Goal: Information Seeking & Learning: Learn about a topic

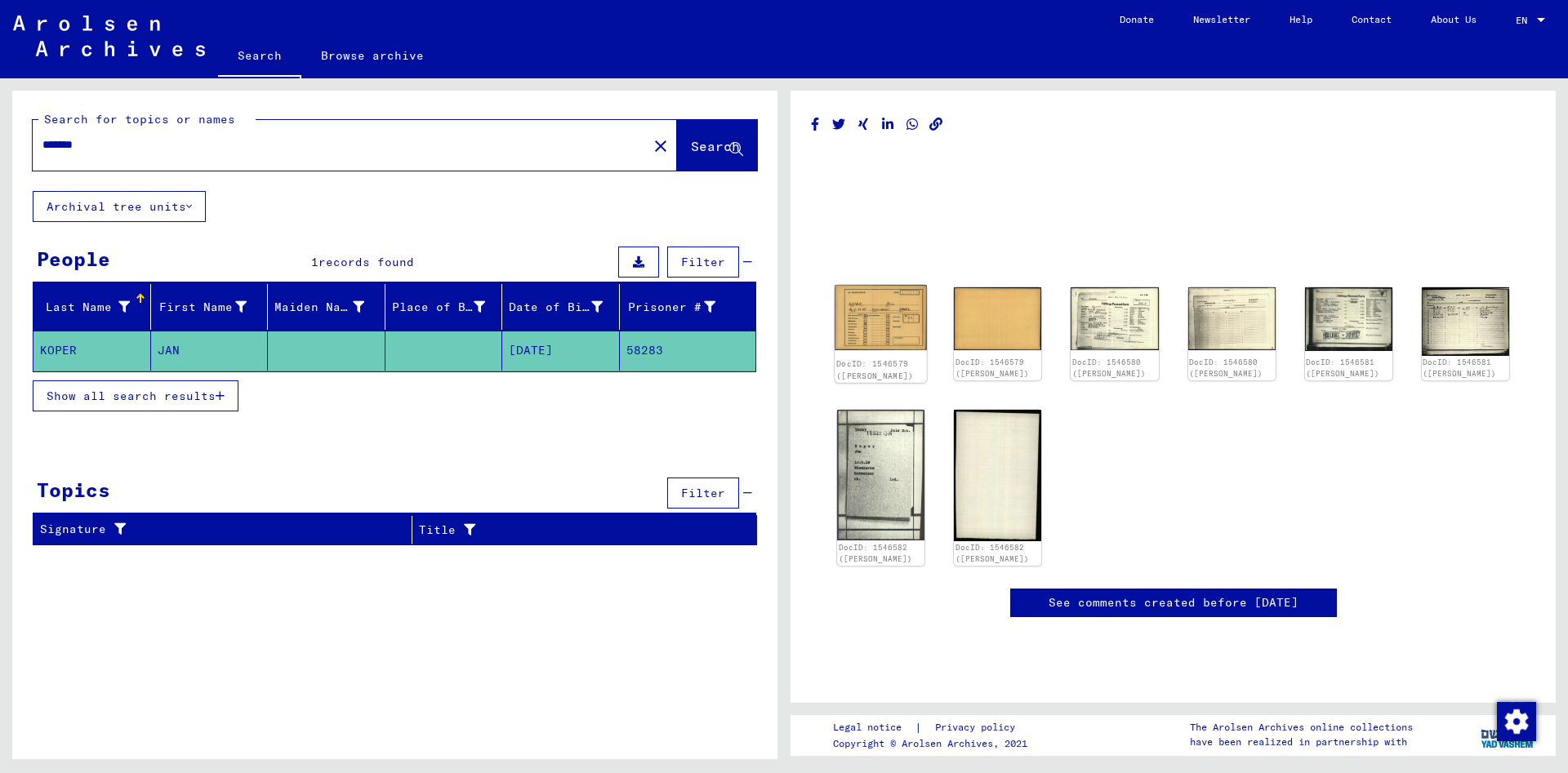
click at [875, 328] on img at bounding box center [880, 318] width 92 height 65
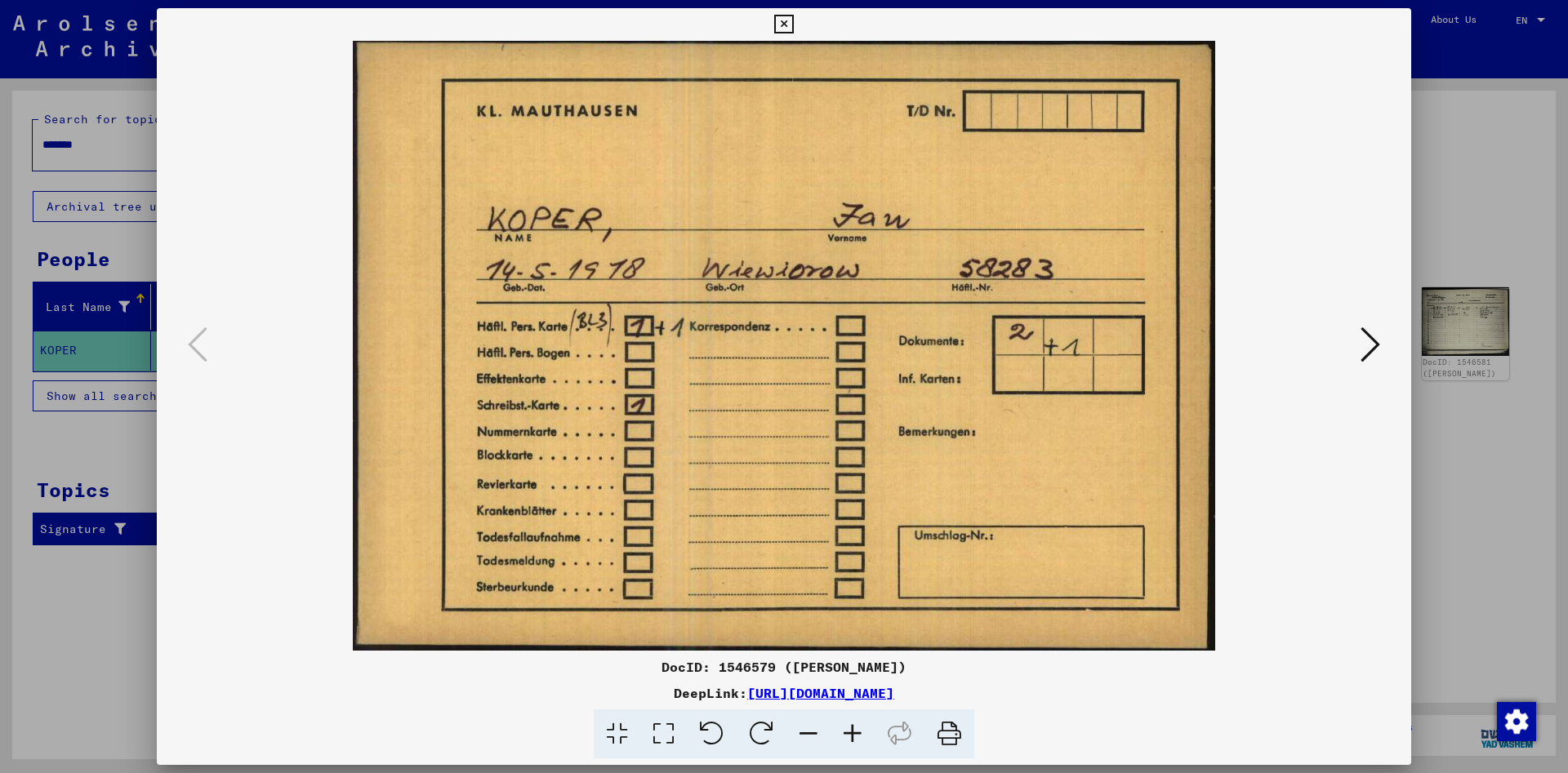
click at [1373, 345] on icon at bounding box center [1370, 345] width 19 height 39
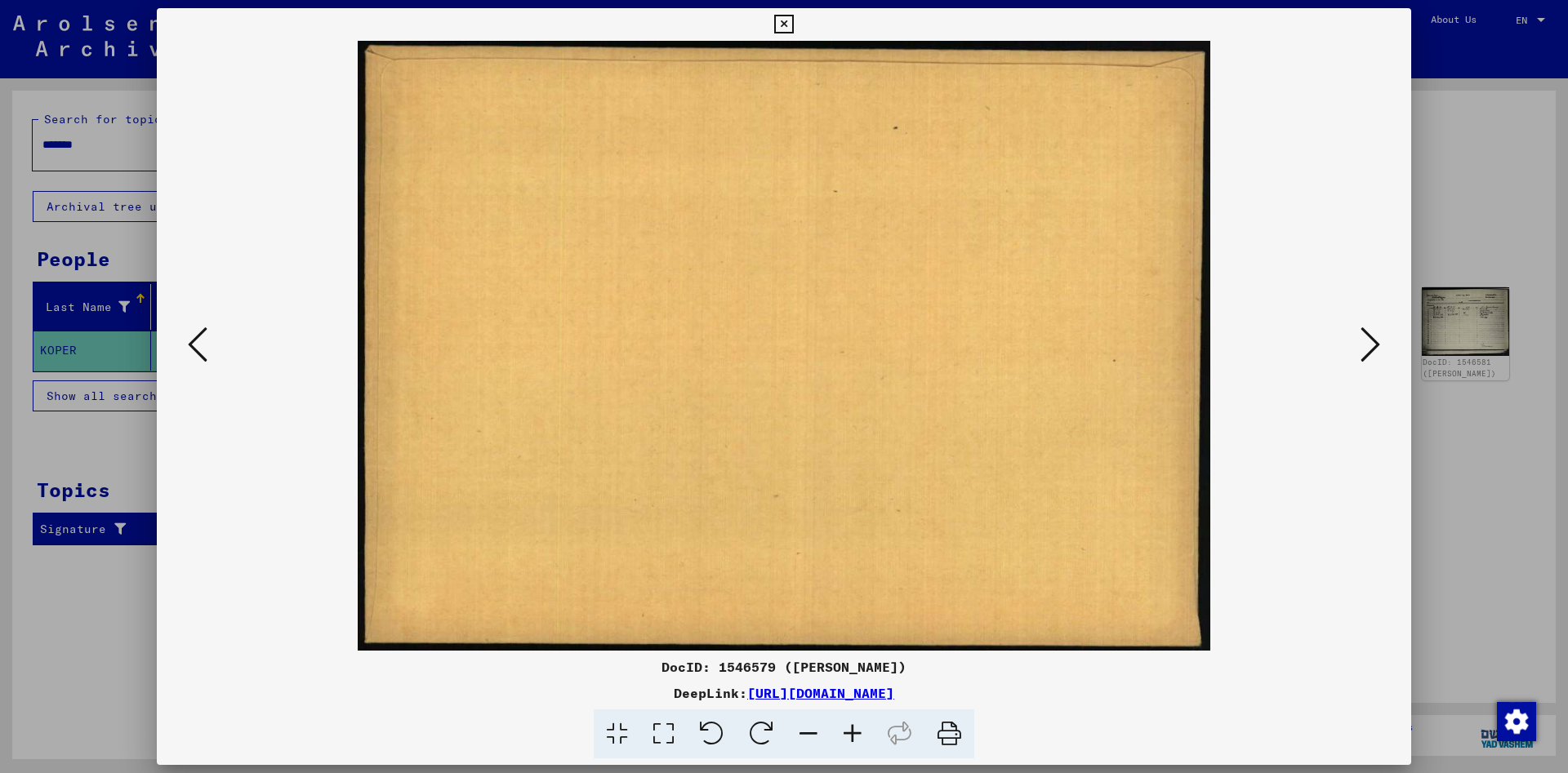
click at [1373, 344] on icon at bounding box center [1370, 345] width 19 height 39
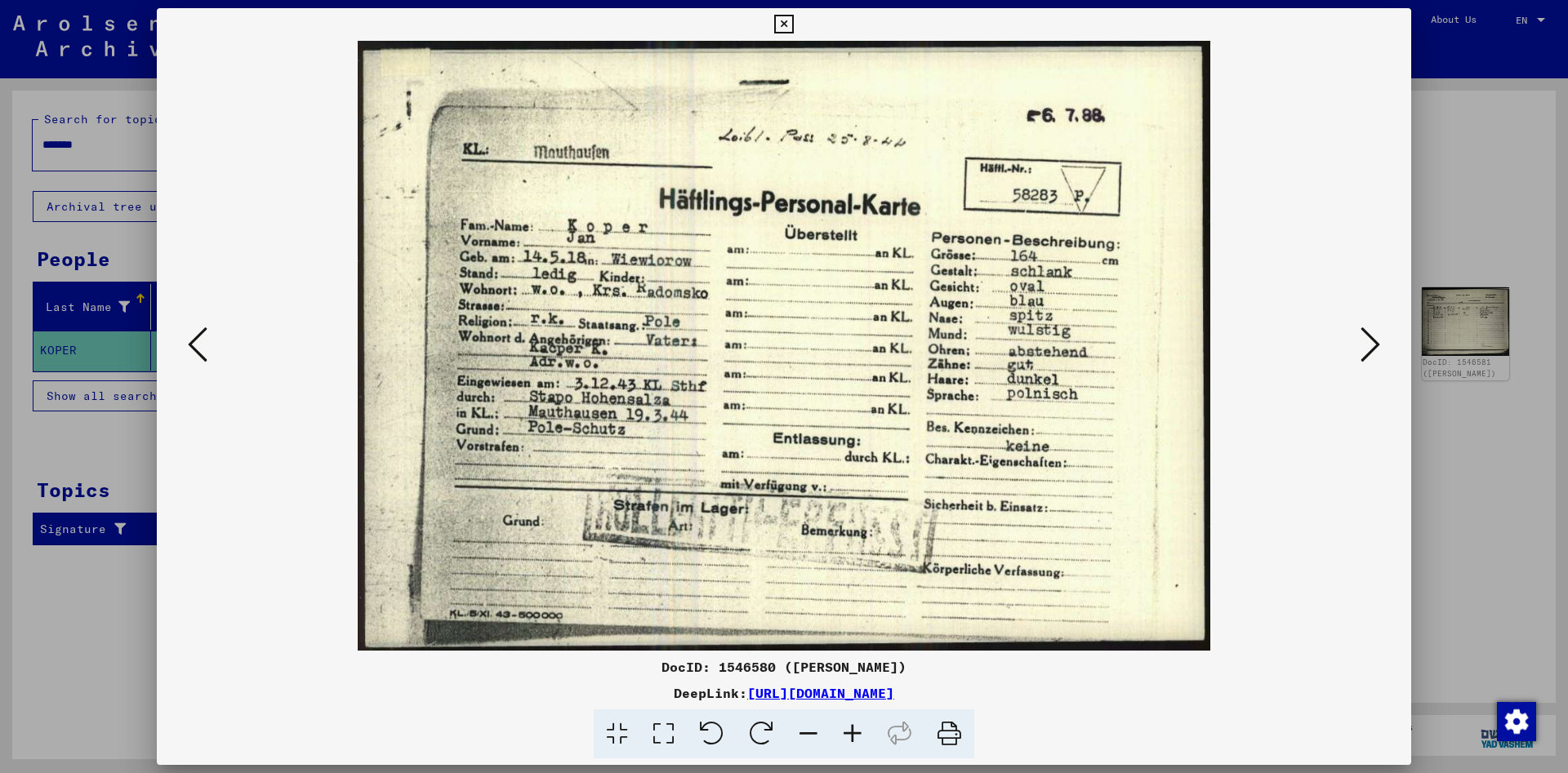
click at [1371, 349] on icon at bounding box center [1370, 345] width 19 height 39
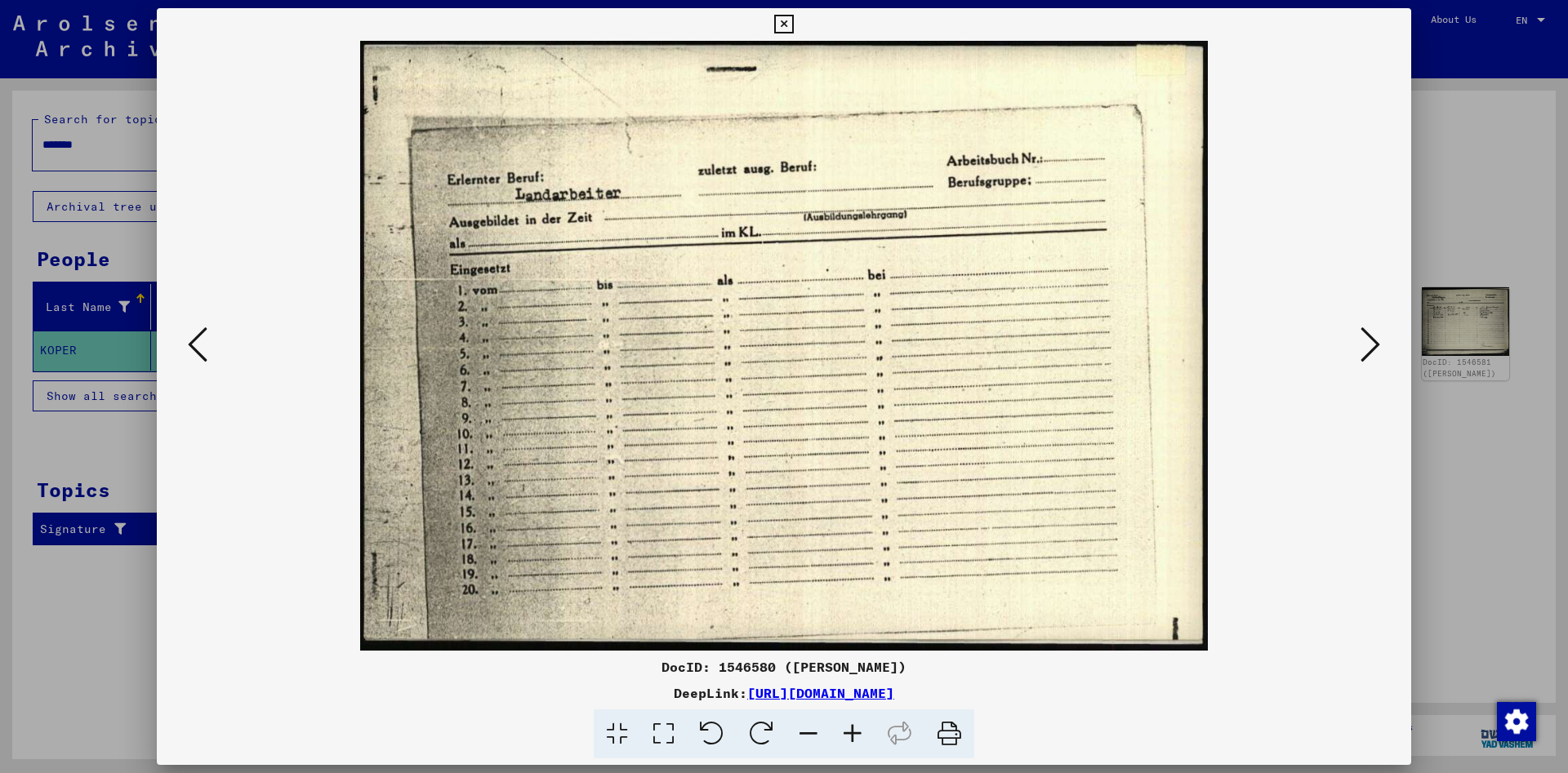
click at [1372, 348] on icon at bounding box center [1370, 345] width 19 height 39
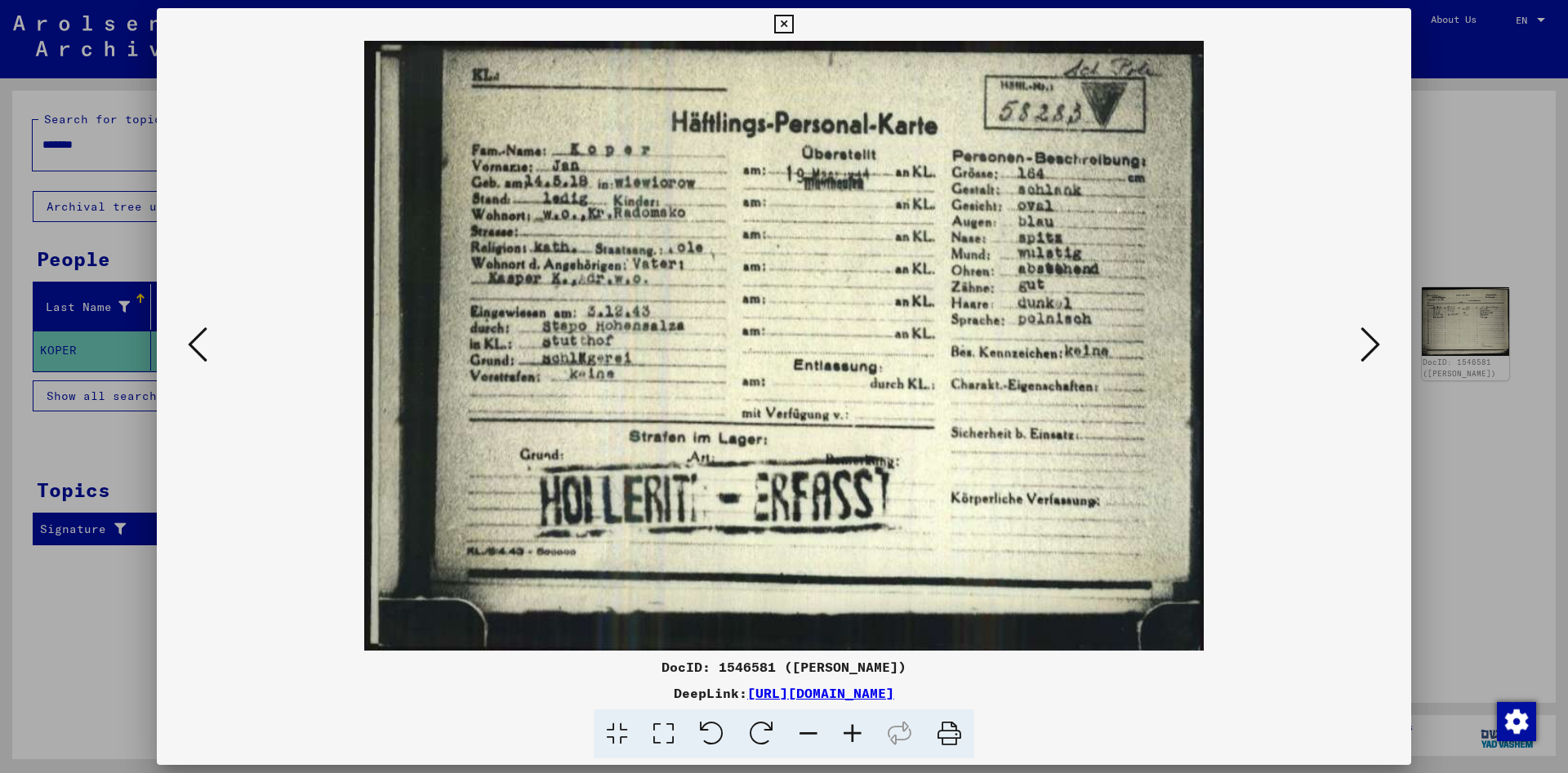
click at [1375, 349] on icon at bounding box center [1370, 345] width 19 height 39
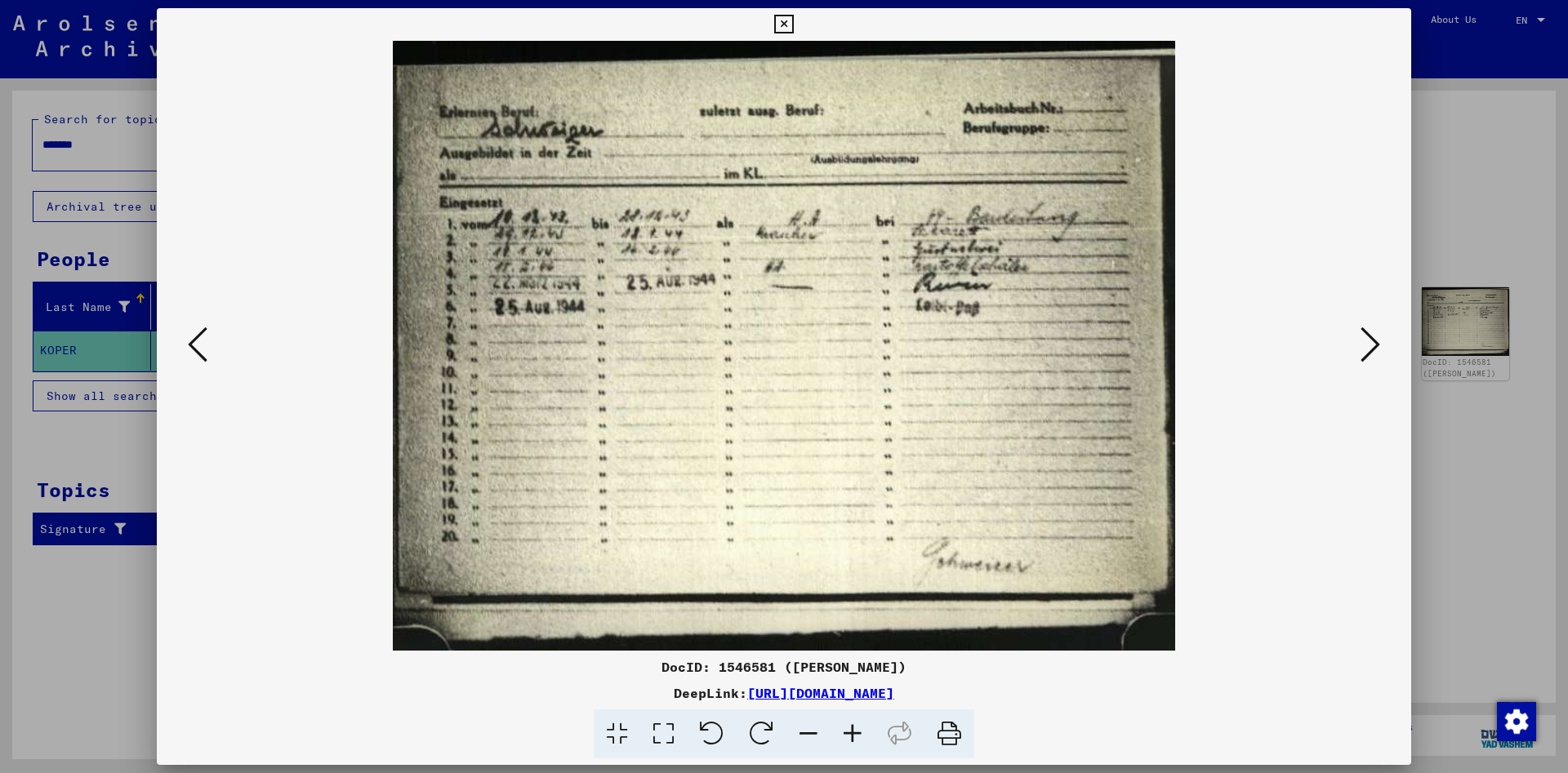
click at [1375, 349] on icon at bounding box center [1370, 345] width 19 height 39
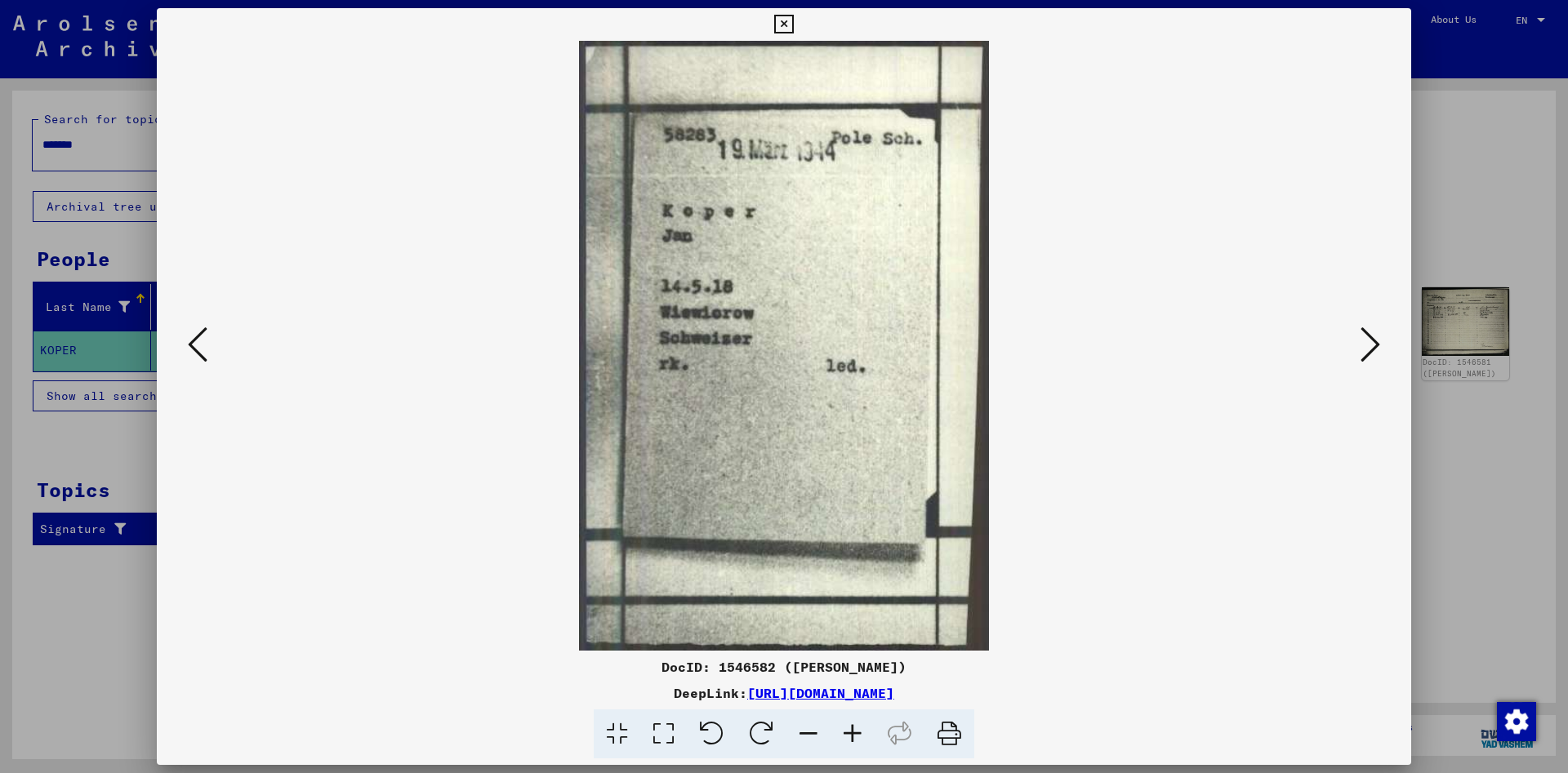
click at [1373, 339] on icon at bounding box center [1370, 345] width 19 height 39
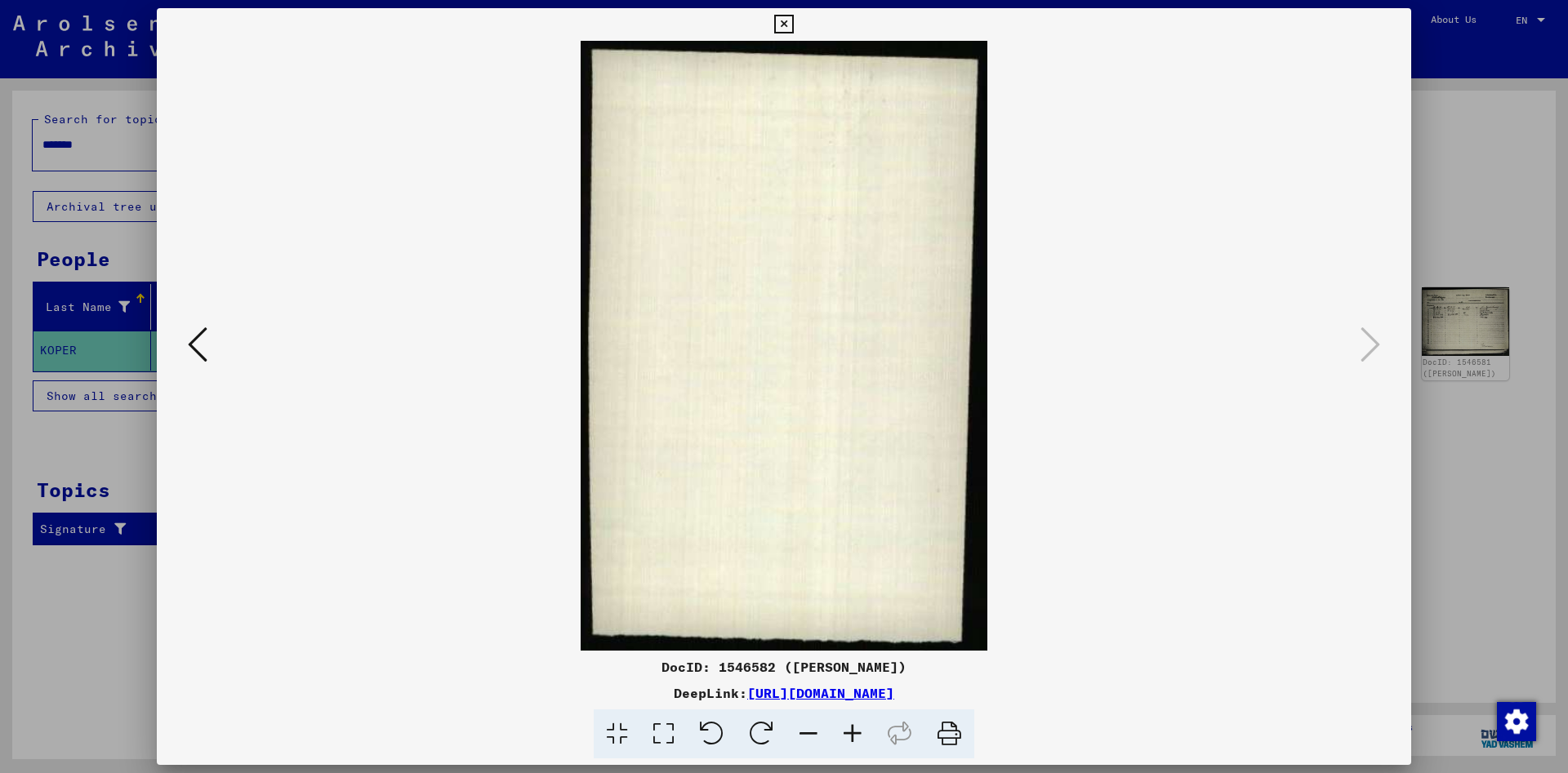
click at [798, 13] on button at bounding box center [783, 24] width 29 height 33
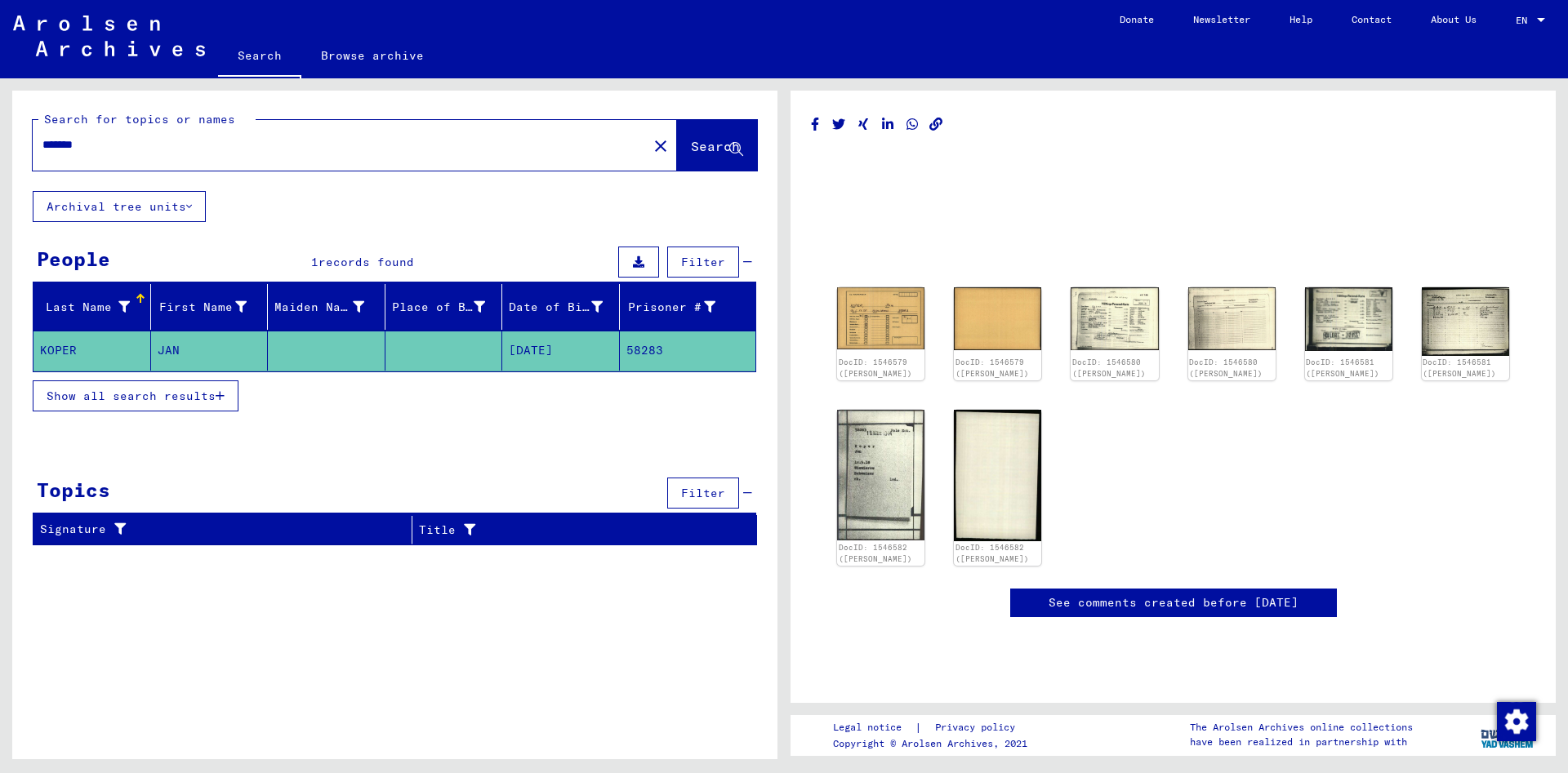
click at [191, 208] on icon at bounding box center [189, 207] width 6 height 12
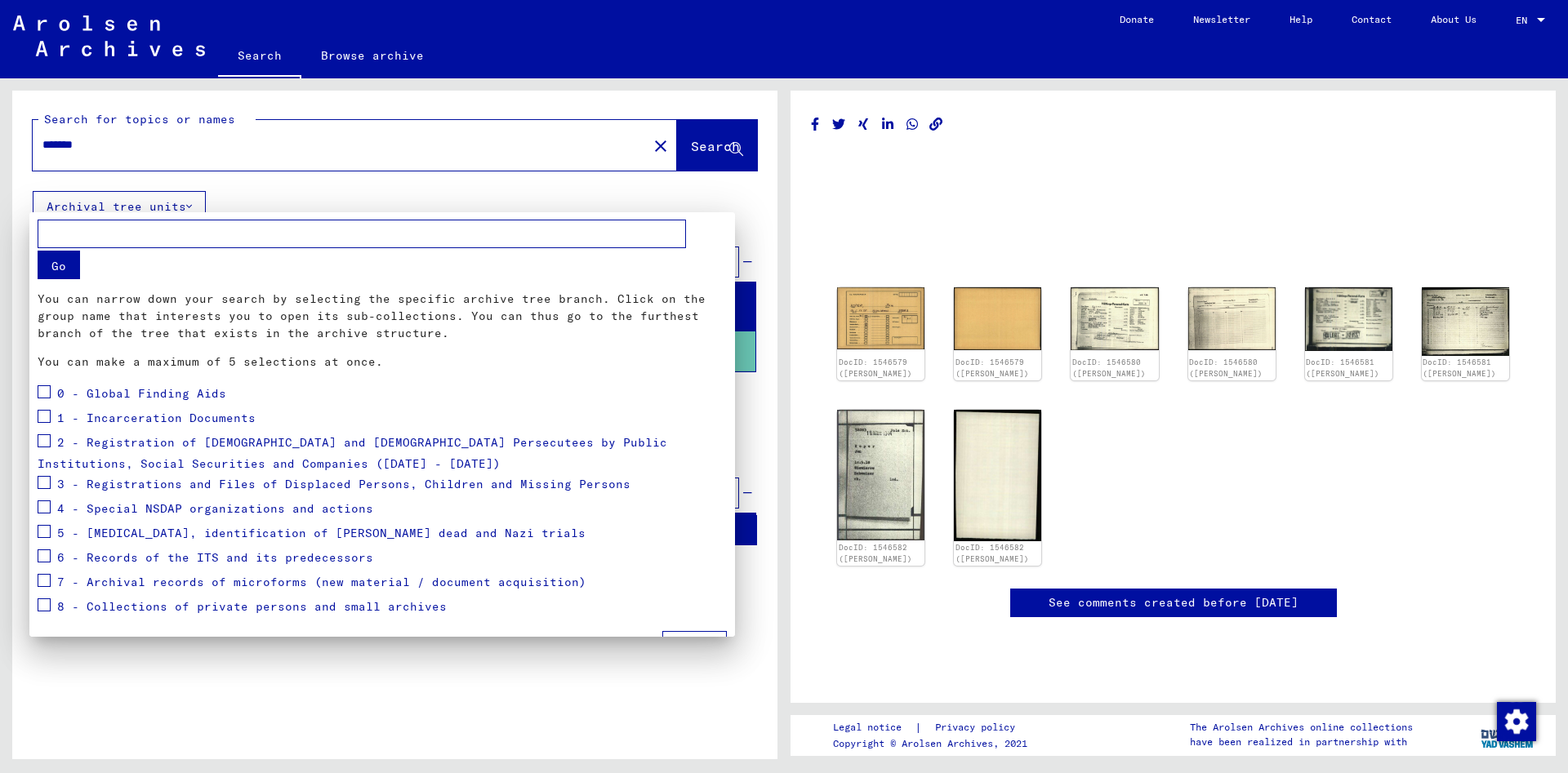
click at [44, 394] on span at bounding box center [44, 392] width 13 height 13
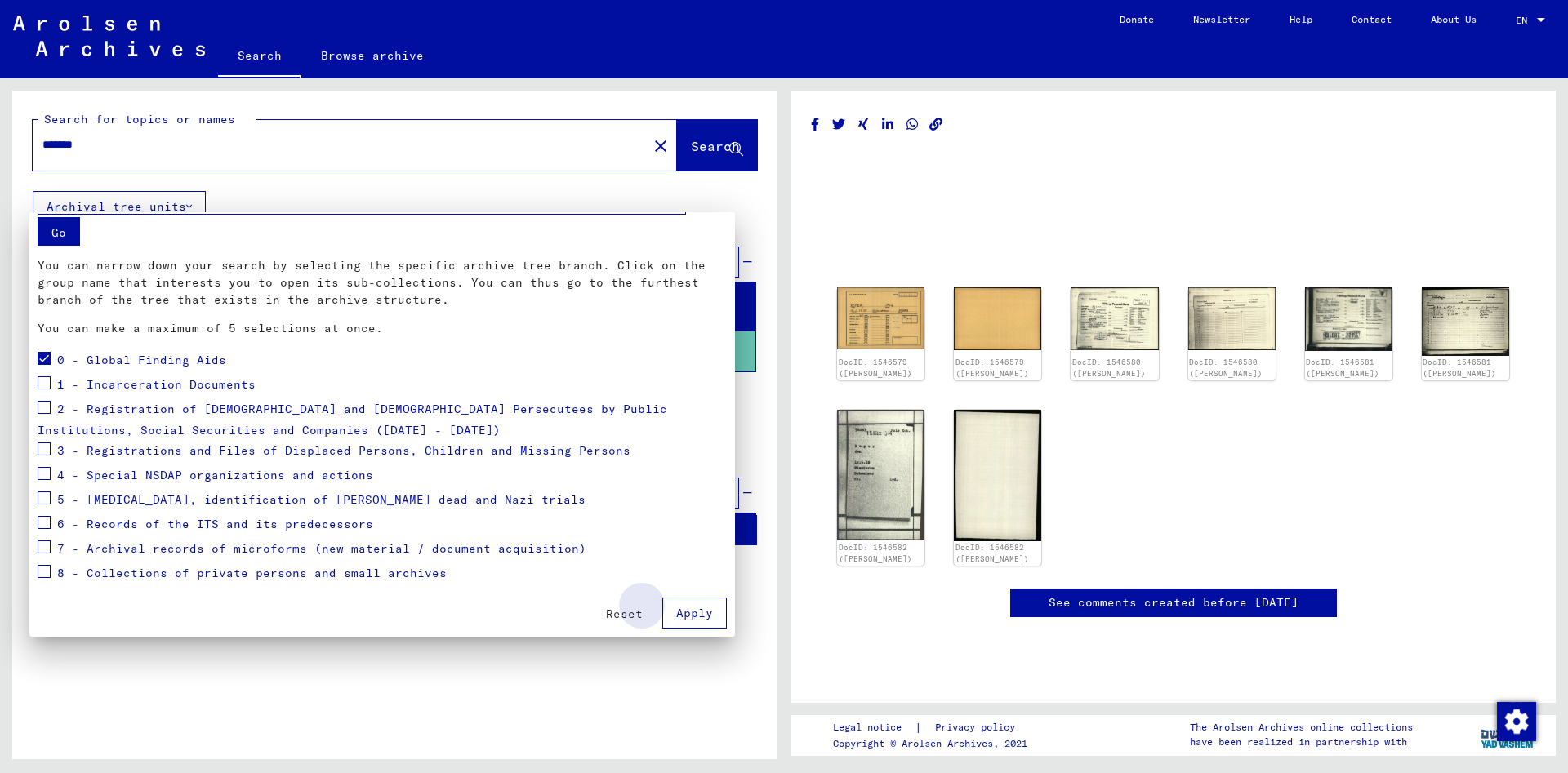
click at [692, 613] on span "Apply" at bounding box center [694, 614] width 37 height 15
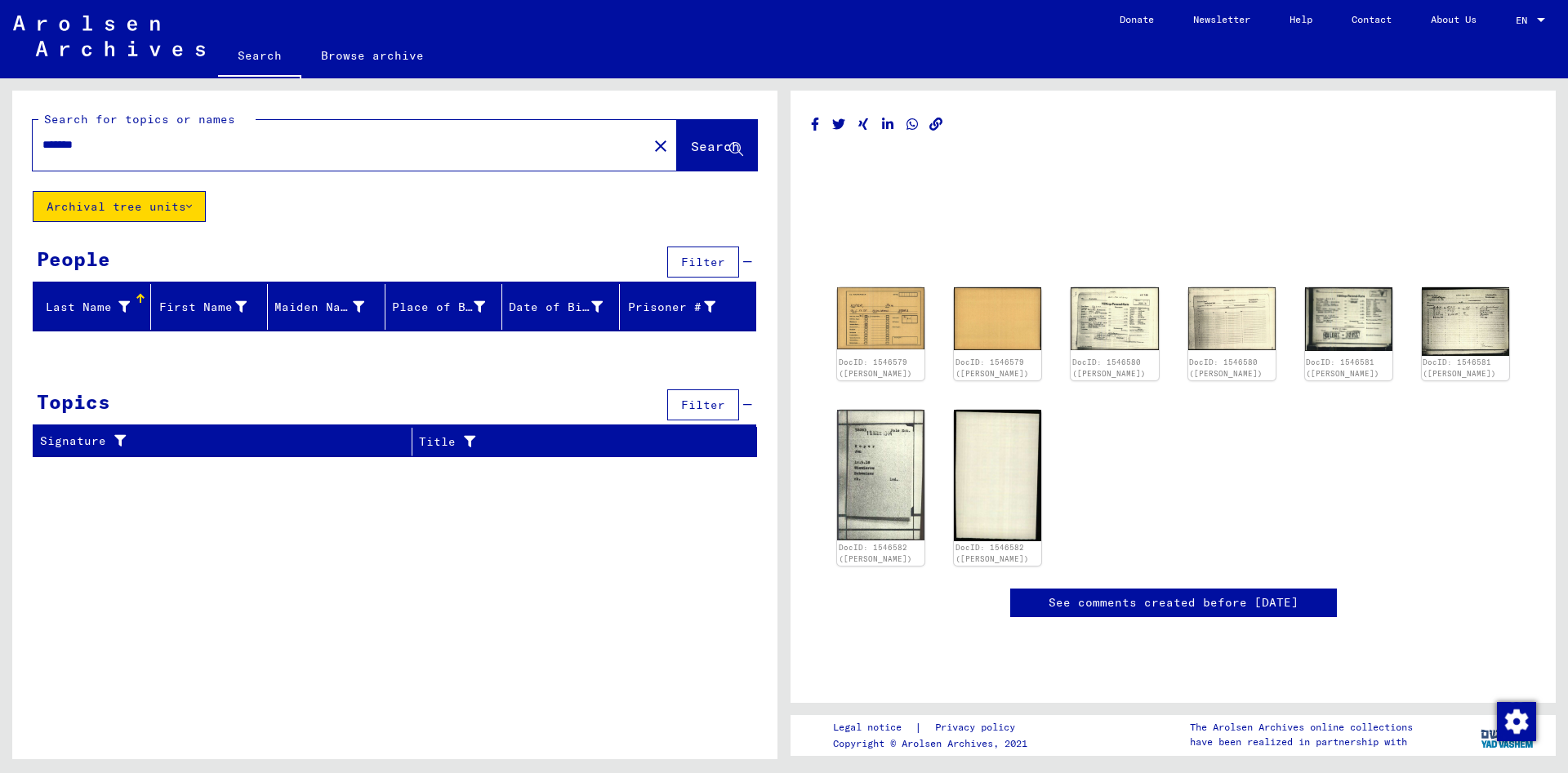
click at [192, 205] on icon at bounding box center [189, 207] width 6 height 12
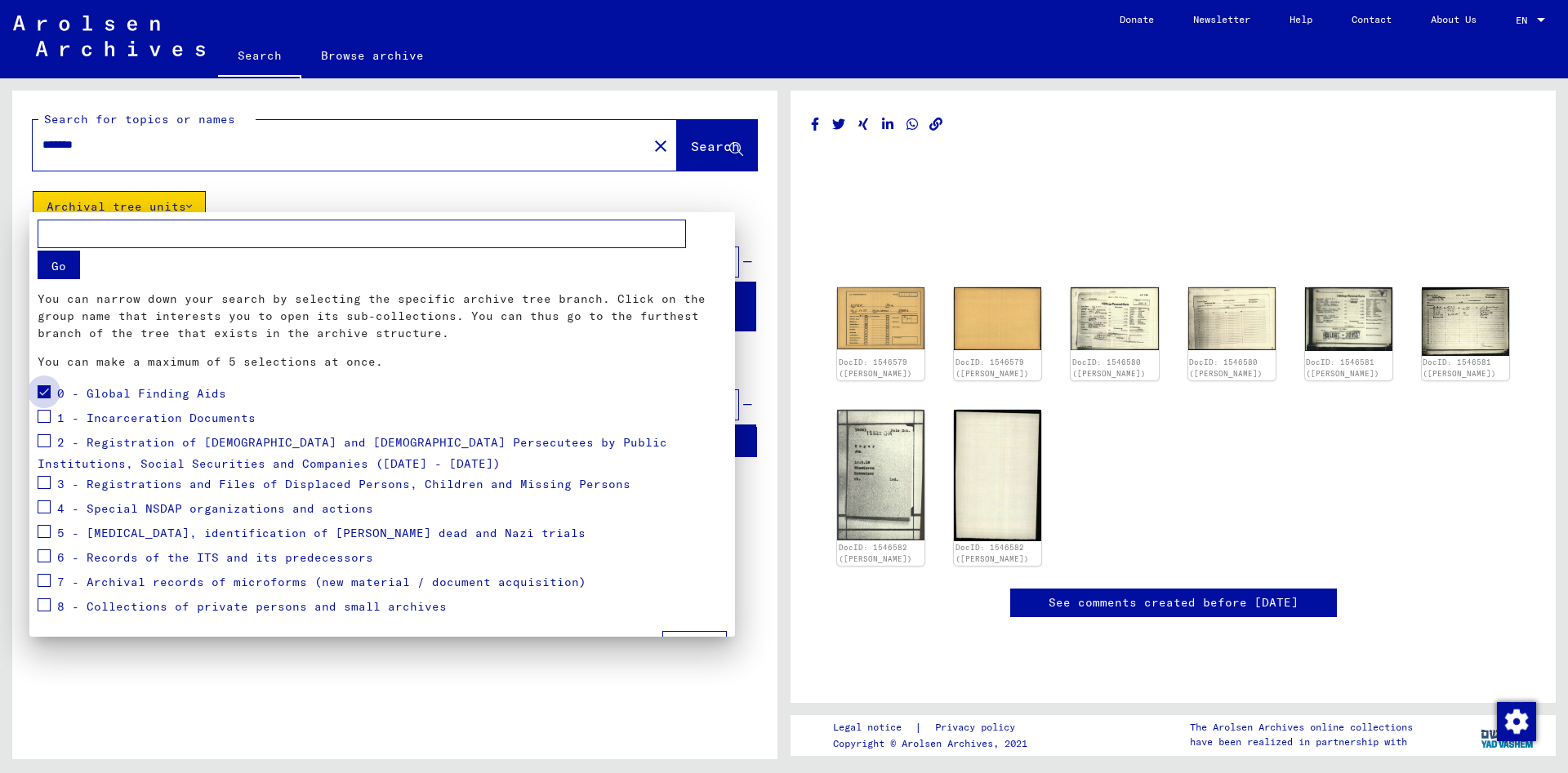
click at [45, 394] on span at bounding box center [44, 392] width 13 height 13
click at [44, 440] on span at bounding box center [44, 441] width 13 height 13
click at [688, 633] on button "Apply" at bounding box center [694, 646] width 65 height 31
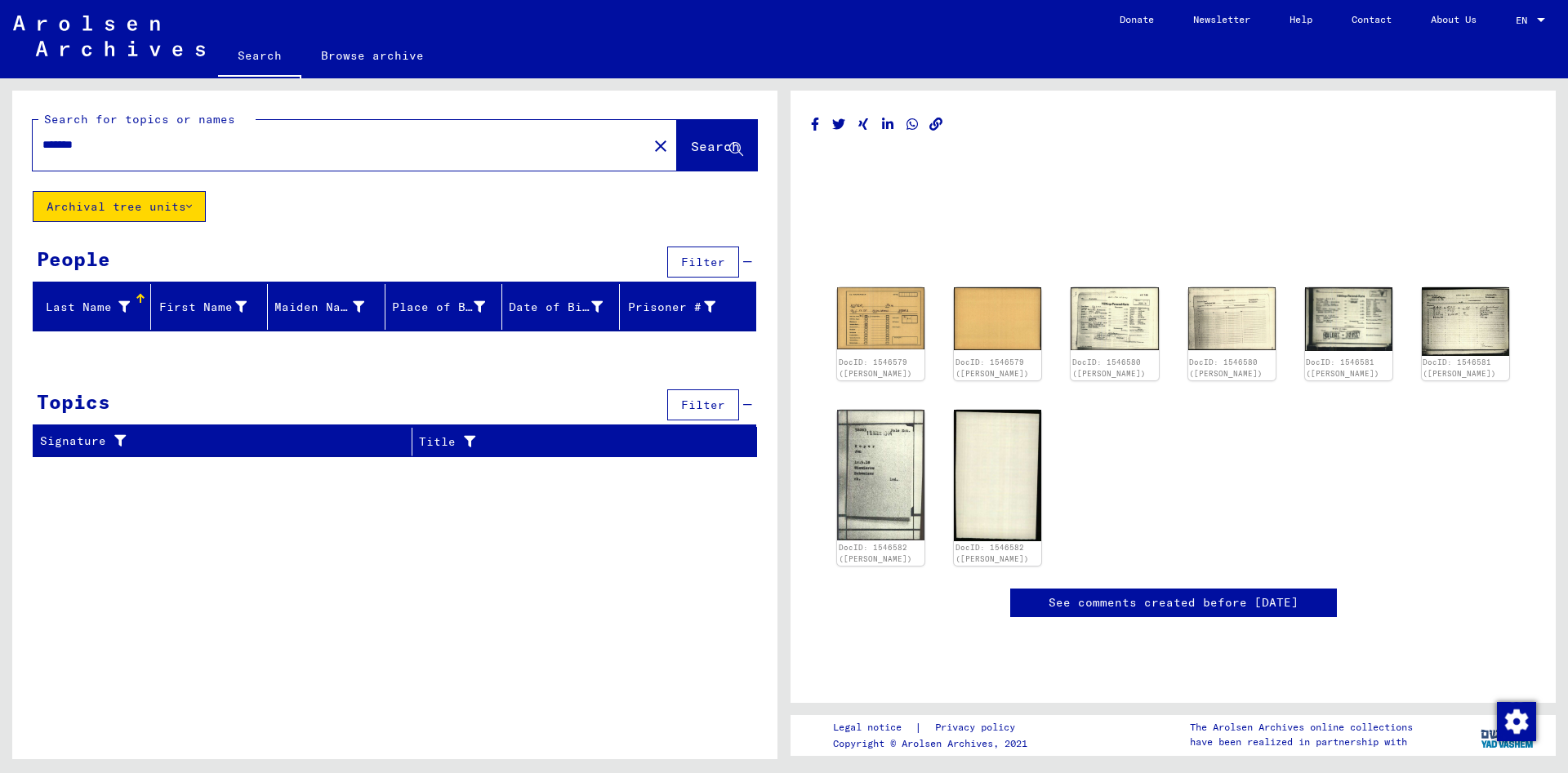
click at [192, 207] on icon at bounding box center [189, 207] width 6 height 12
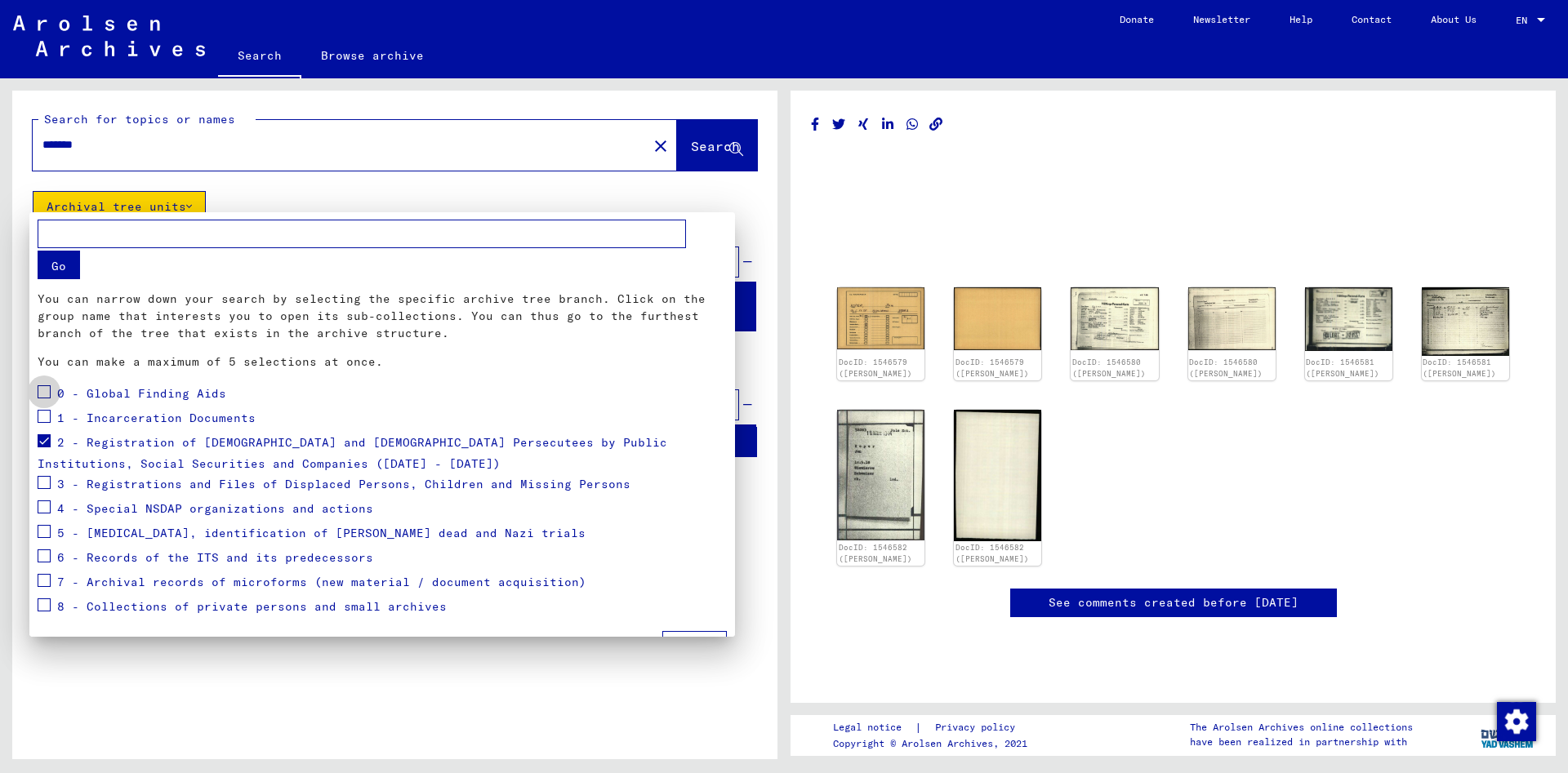
click at [44, 392] on span at bounding box center [44, 392] width 13 height 13
click at [45, 416] on span at bounding box center [44, 417] width 13 height 13
click at [44, 482] on span at bounding box center [44, 483] width 13 height 13
click at [44, 506] on span at bounding box center [44, 507] width 13 height 13
click at [42, 537] on span at bounding box center [44, 532] width 13 height 13
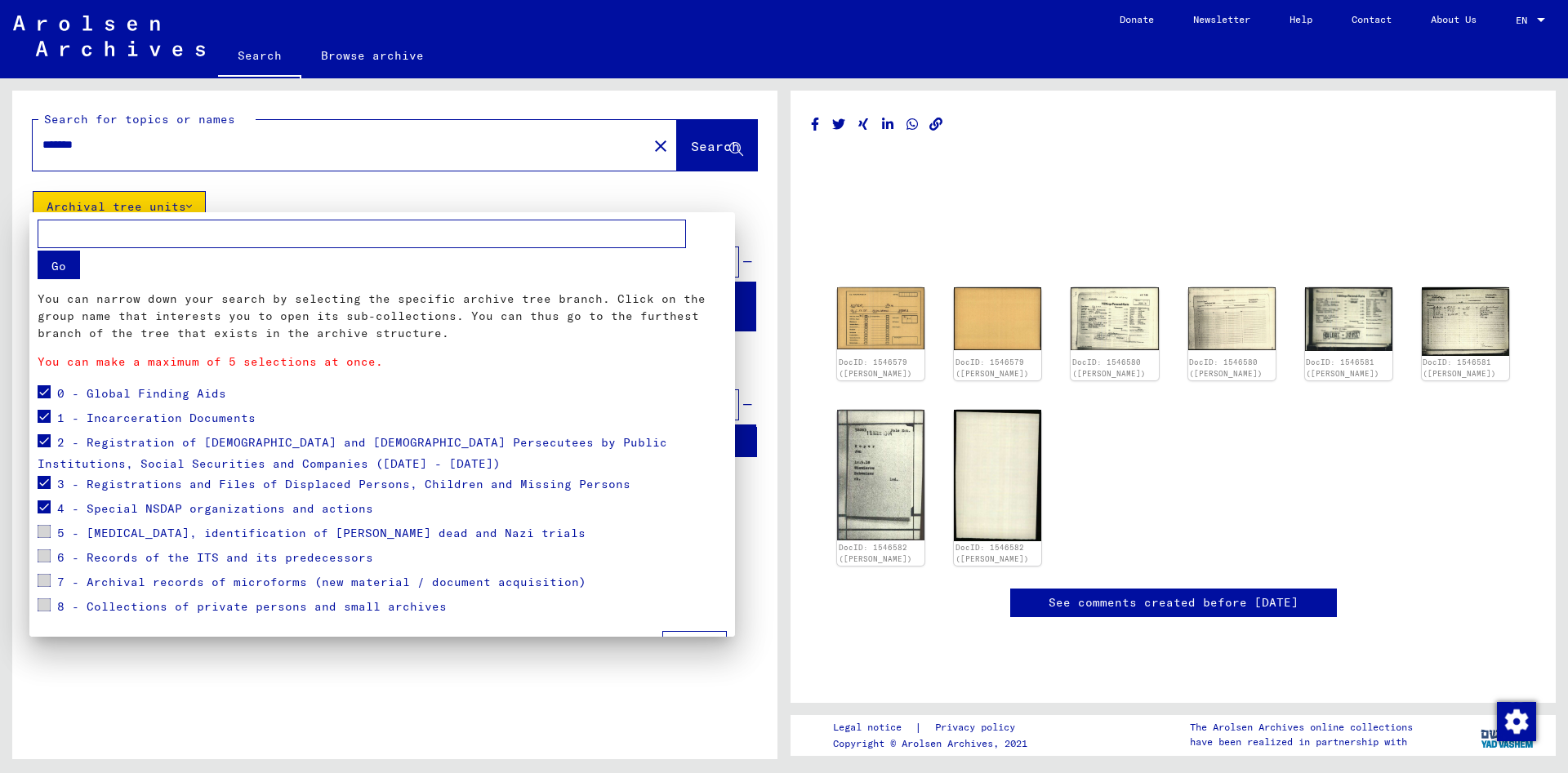
click at [706, 633] on button "Apply" at bounding box center [694, 646] width 65 height 31
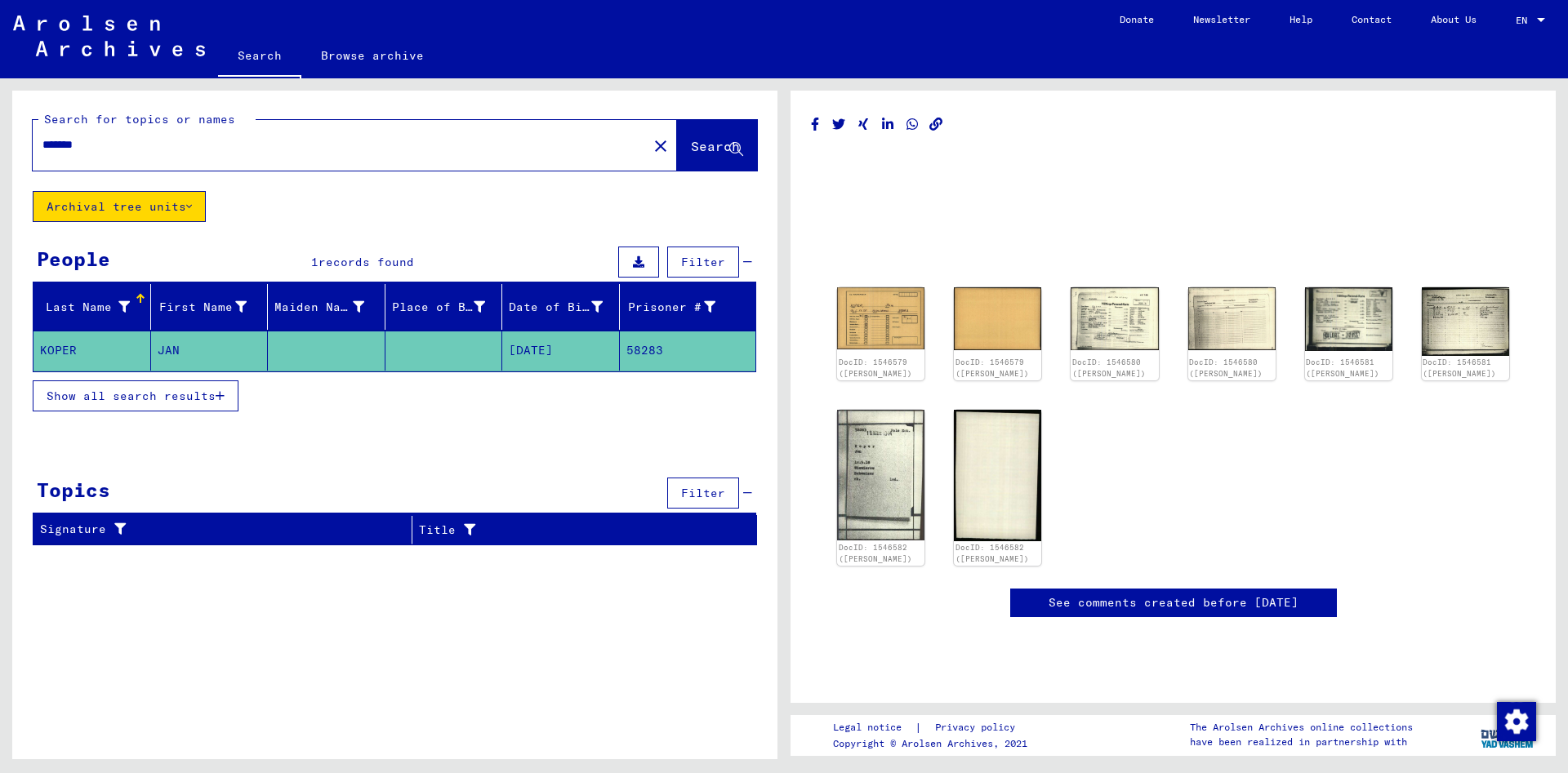
click at [192, 205] on icon at bounding box center [189, 207] width 6 height 12
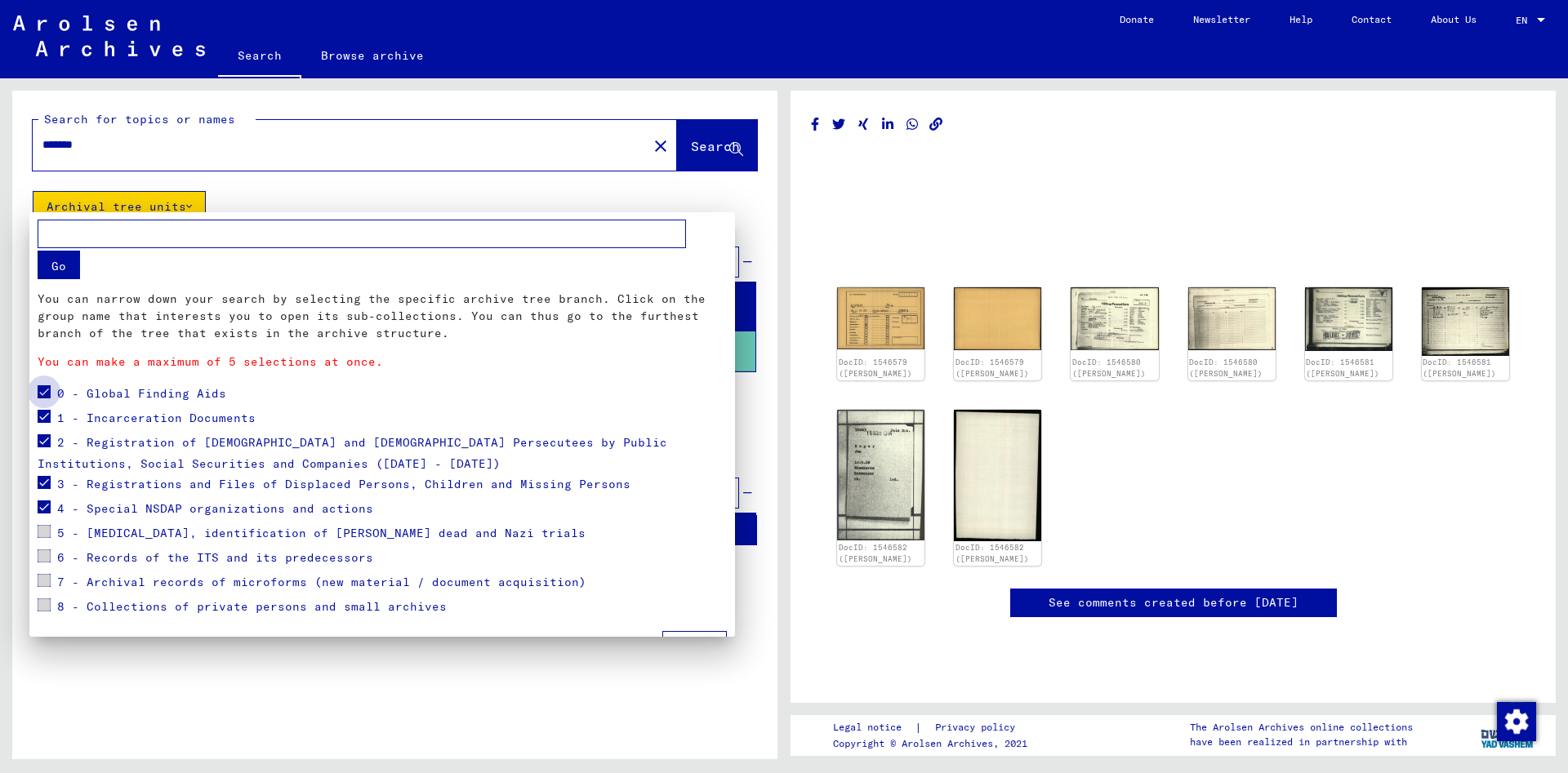
click at [44, 390] on span at bounding box center [44, 392] width 13 height 13
click at [44, 415] on span at bounding box center [44, 417] width 13 height 13
click at [42, 444] on span at bounding box center [44, 441] width 13 height 13
click at [41, 478] on span at bounding box center [44, 483] width 13 height 13
click at [42, 506] on span at bounding box center [44, 507] width 13 height 13
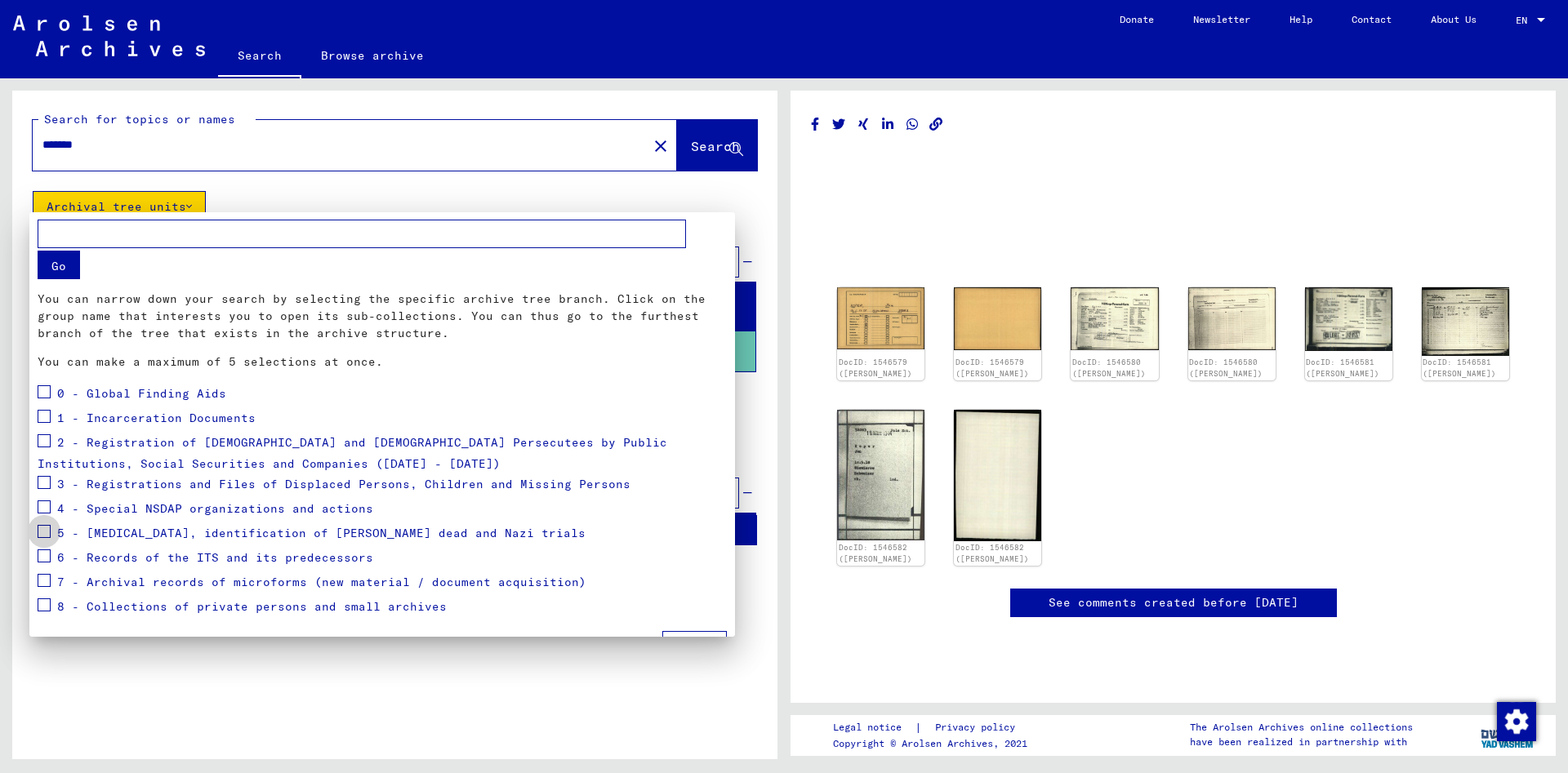
click at [43, 533] on span at bounding box center [44, 532] width 13 height 13
click at [42, 552] on span at bounding box center [44, 556] width 13 height 13
click at [44, 577] on span at bounding box center [44, 581] width 13 height 13
click at [44, 602] on span at bounding box center [44, 605] width 13 height 13
click at [696, 633] on button "Apply" at bounding box center [694, 646] width 65 height 31
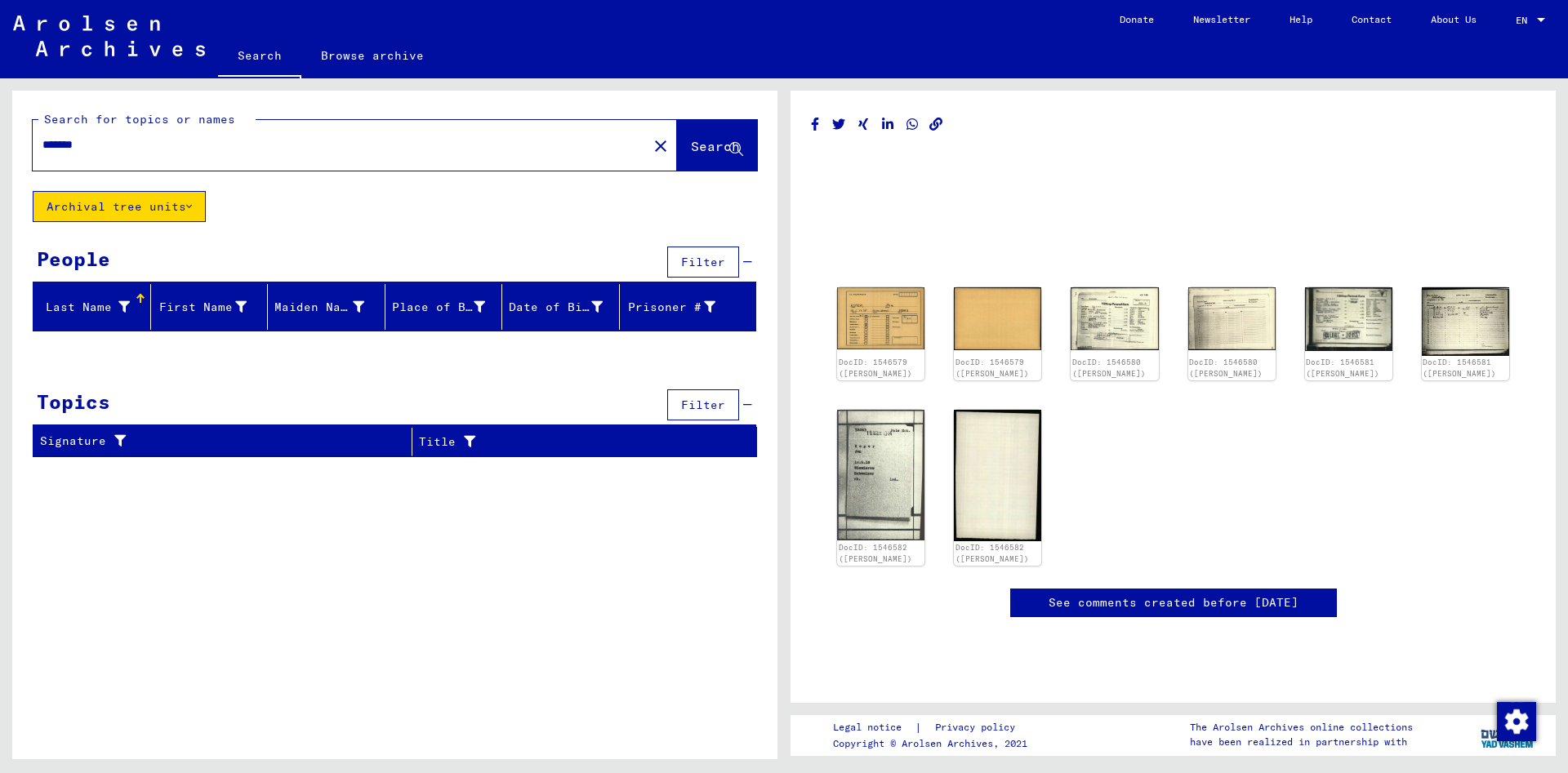
click at [173, 204] on button "Archival tree units" at bounding box center [119, 206] width 173 height 31
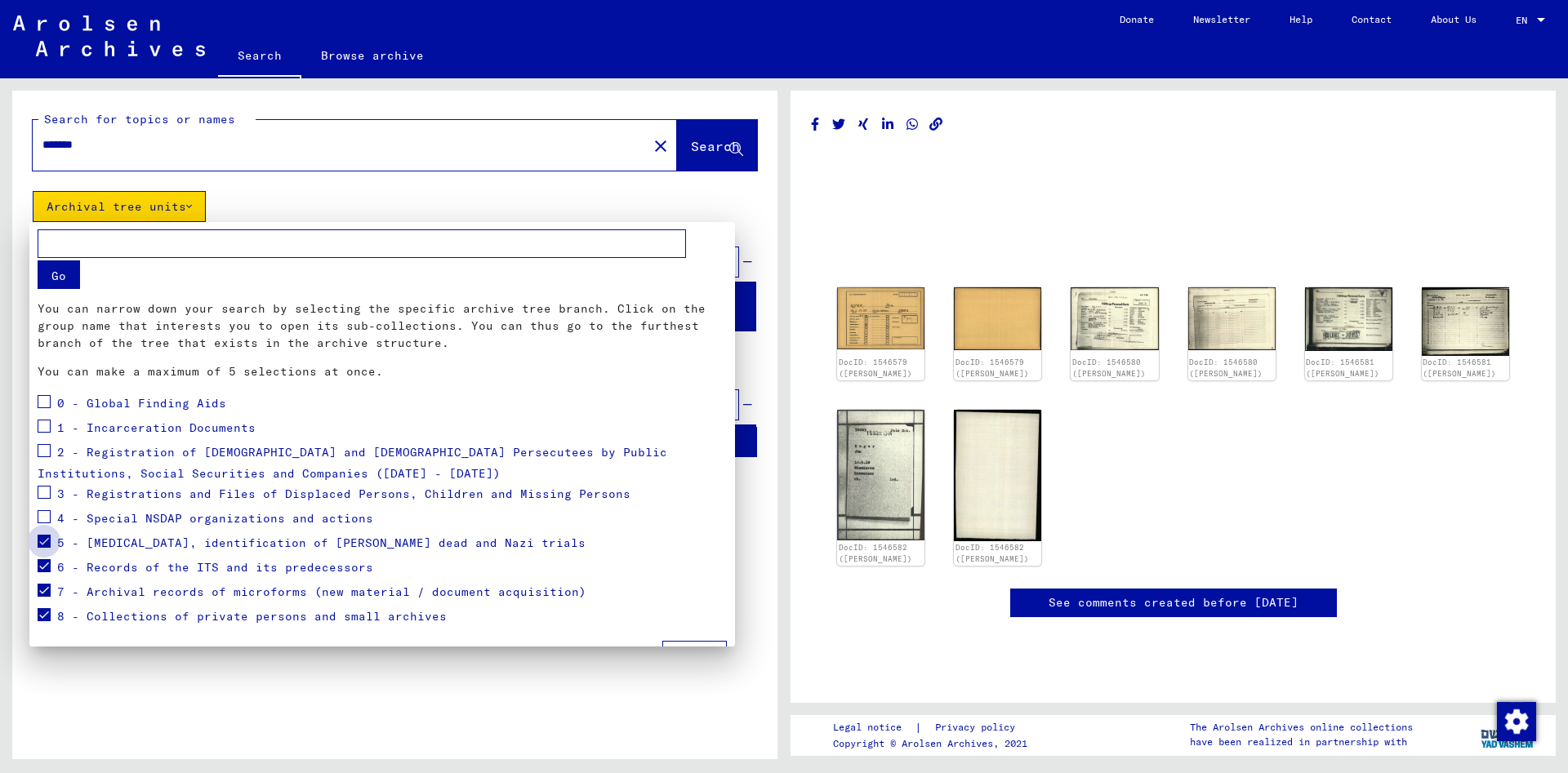
click at [44, 538] on span at bounding box center [44, 542] width 13 height 13
click at [42, 558] on label at bounding box center [44, 563] width 13 height 16
click at [40, 588] on span at bounding box center [44, 590] width 13 height 13
click at [42, 607] on label at bounding box center [44, 613] width 13 height 16
click at [701, 644] on button "Apply" at bounding box center [694, 656] width 65 height 31
